Goal: Information Seeking & Learning: Learn about a topic

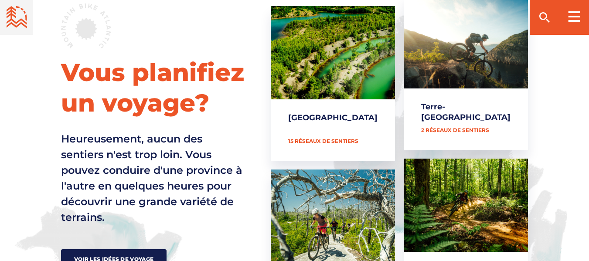
scroll to position [414, 0]
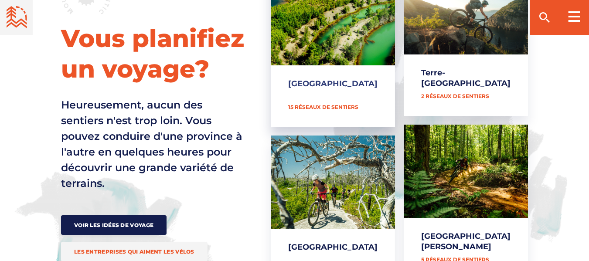
click at [363, 33] on link "[GEOGRAPHIC_DATA]" at bounding box center [333, 49] width 124 height 155
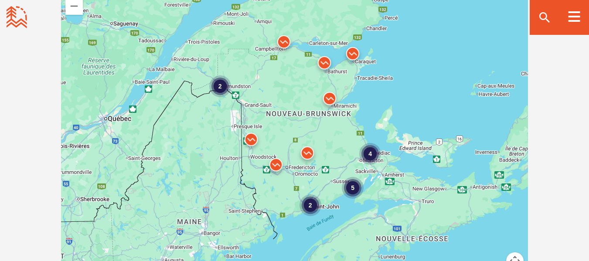
scroll to position [833, 0]
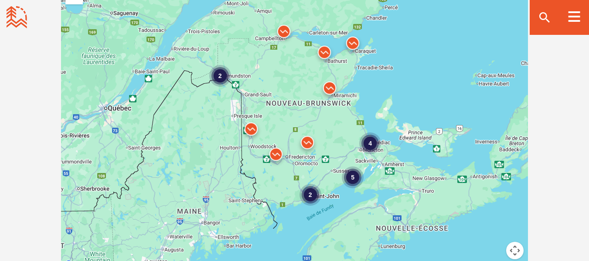
click at [274, 154] on img at bounding box center [276, 156] width 26 height 26
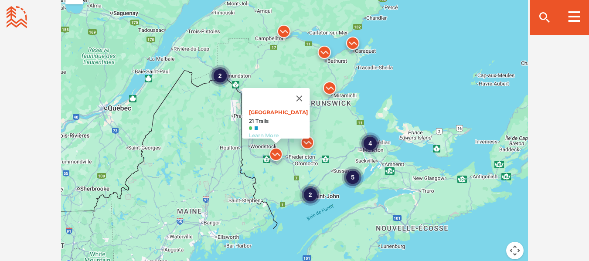
click at [266, 132] on link "Learn More" at bounding box center [263, 135] width 30 height 7
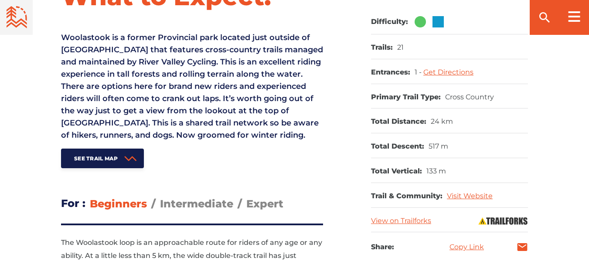
scroll to position [430, 0]
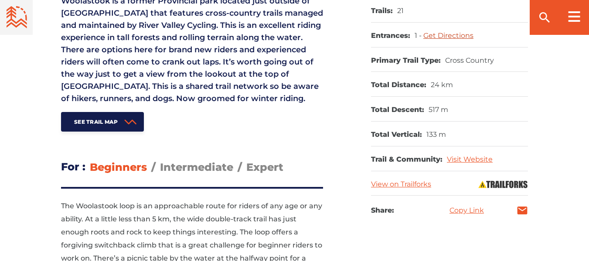
click at [447, 34] on link "Get Directions" at bounding box center [448, 35] width 50 height 8
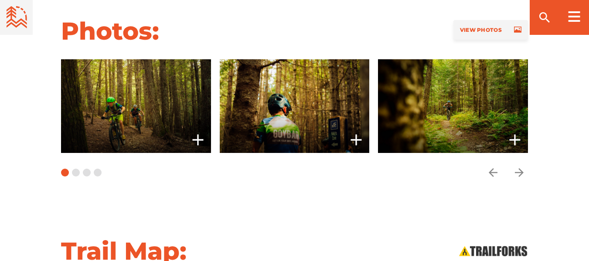
scroll to position [691, 0]
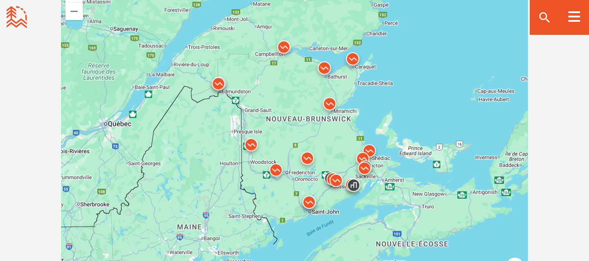
scroll to position [833, 0]
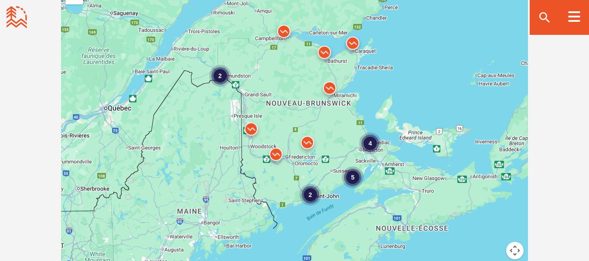
click at [275, 152] on img at bounding box center [276, 156] width 26 height 26
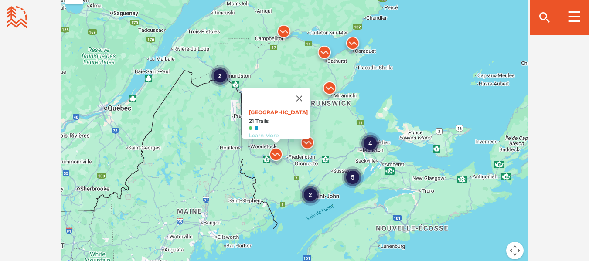
click at [264, 132] on link "Learn More" at bounding box center [263, 135] width 30 height 7
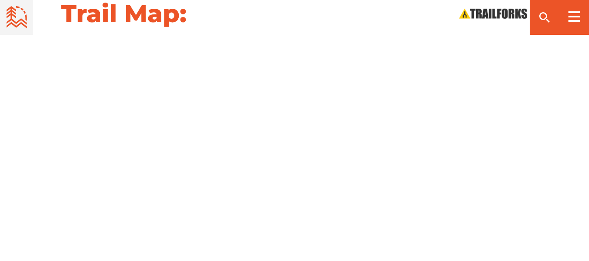
scroll to position [977, 0]
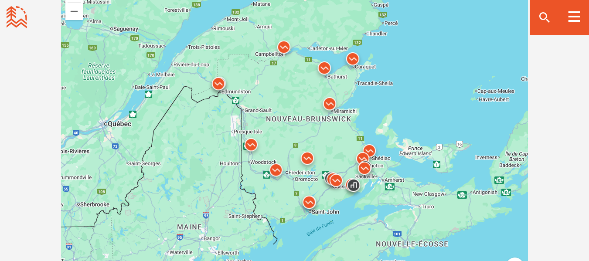
scroll to position [833, 0]
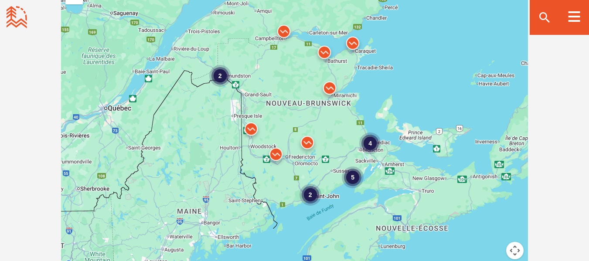
click at [248, 126] on img at bounding box center [251, 131] width 26 height 26
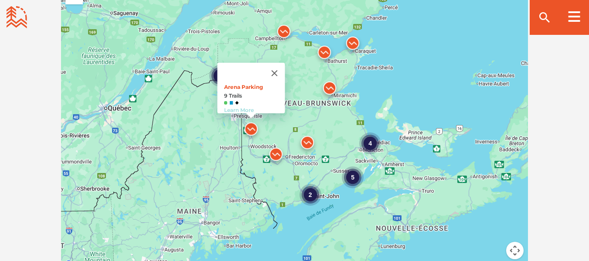
click at [241, 107] on link "Learn More" at bounding box center [239, 110] width 30 height 7
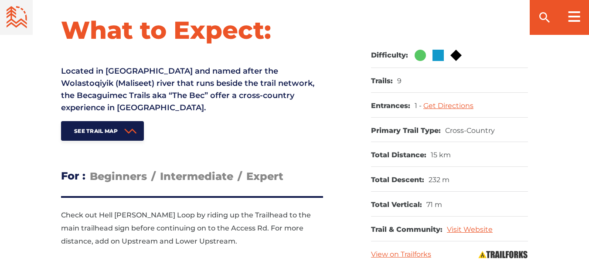
scroll to position [382, 0]
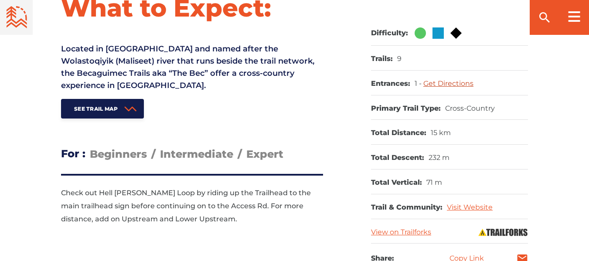
click at [442, 82] on link "Get Directions" at bounding box center [448, 83] width 50 height 8
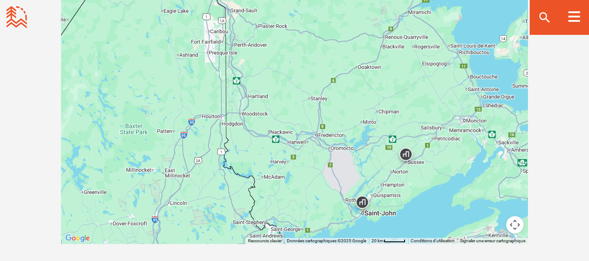
scroll to position [1428, 0]
